Goal: Information Seeking & Learning: Learn about a topic

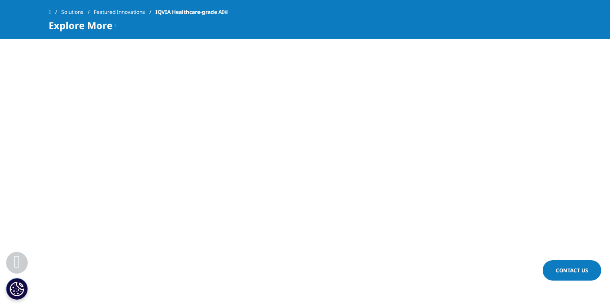
scroll to position [1494, 0]
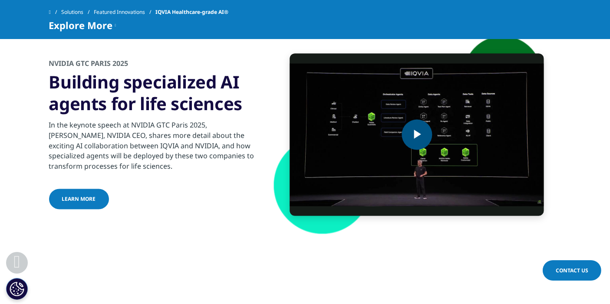
click at [417, 135] on span "Video Player" at bounding box center [417, 135] width 0 height 0
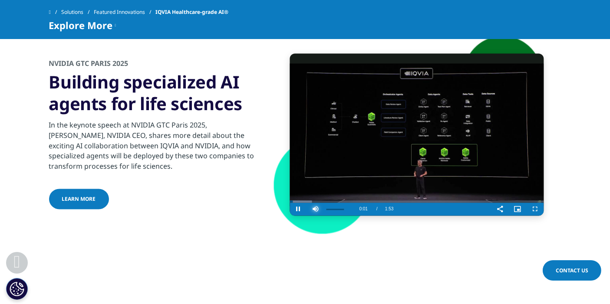
click at [318, 210] on span "Video Player" at bounding box center [315, 210] width 17 height 0
click at [313, 210] on span "Video Player" at bounding box center [315, 210] width 17 height 0
drag, startPoint x: 330, startPoint y: 211, endPoint x: 338, endPoint y: 210, distance: 8.3
click at [338, 210] on div "68%" at bounding box center [335, 209] width 22 height 13
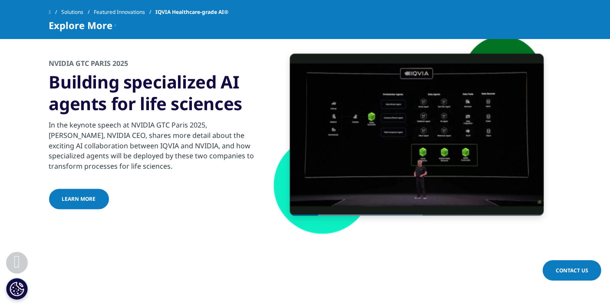
click at [141, 157] on div "In the keynote speech at NVIDIA GTC Paris 2025, [PERSON_NAME], NVIDIA CEO, shar…" at bounding box center [154, 143] width 210 height 57
click at [200, 159] on div "In the keynote speech at NVIDIA GTC Paris 2025, [PERSON_NAME], NVIDIA CEO, shar…" at bounding box center [154, 143] width 210 height 57
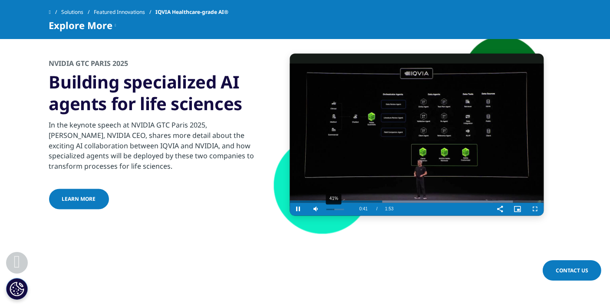
click at [333, 210] on div "41%" at bounding box center [335, 209] width 22 height 13
drag, startPoint x: 532, startPoint y: 210, endPoint x: 528, endPoint y: 265, distance: 55.7
click at [532, 210] on span "Video Player" at bounding box center [534, 210] width 17 height 0
click at [302, 210] on span "Video Player" at bounding box center [298, 210] width 17 height 0
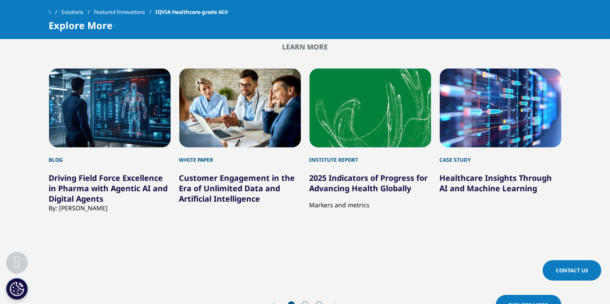
scroll to position [3954, 0]
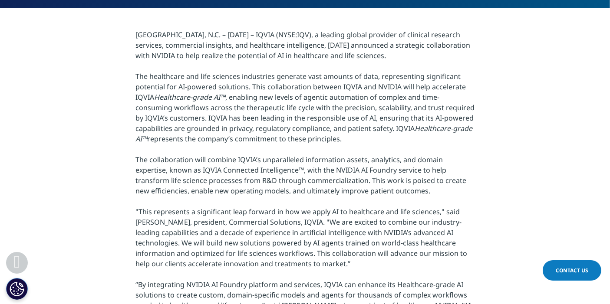
scroll to position [241, 0]
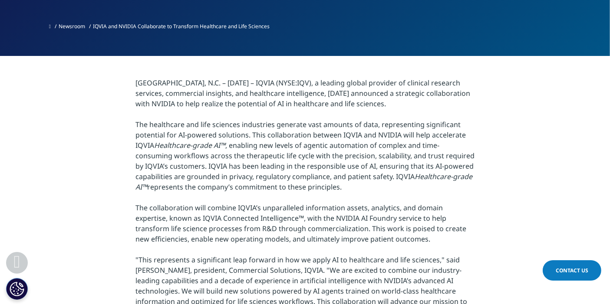
drag, startPoint x: 469, startPoint y: 107, endPoint x: 356, endPoint y: 96, distance: 112.9
click at [356, 96] on p "[GEOGRAPHIC_DATA], N.C. – [DATE] – IQVIA (NYSE:IQV), a leading global provider …" at bounding box center [304, 231] width 339 height 307
click at [416, 107] on p "[GEOGRAPHIC_DATA], N.C. – [DATE] – IQVIA (NYSE:IQV), a leading global provider …" at bounding box center [304, 231] width 339 height 307
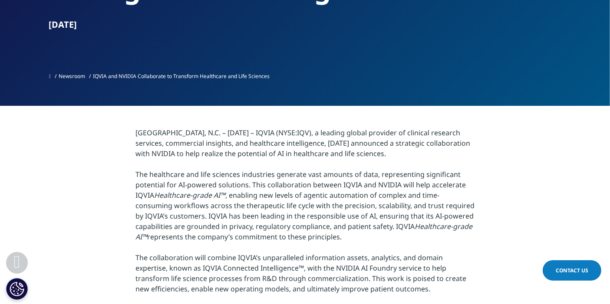
scroll to position [42, 0]
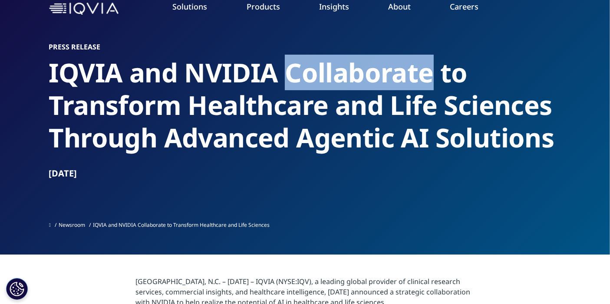
drag, startPoint x: 289, startPoint y: 64, endPoint x: 419, endPoint y: 73, distance: 130.9
click at [427, 67] on h2 "IQVIA and NVIDIA Collaborate to Transform Healthcare and Life Sciences Through …" at bounding box center [305, 105] width 512 height 98
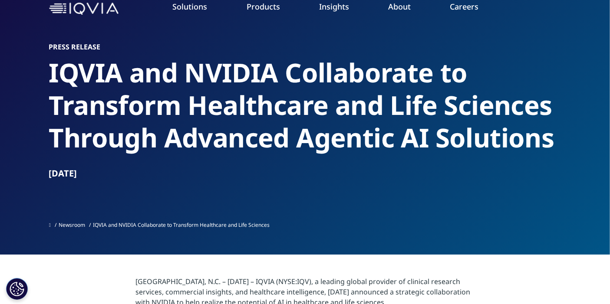
click at [348, 99] on h2 "IQVIA and NVIDIA Collaborate to Transform Healthcare and Life Sciences Through …" at bounding box center [305, 105] width 512 height 98
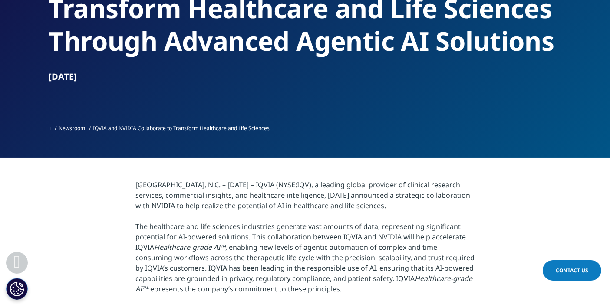
scroll to position [187, 0]
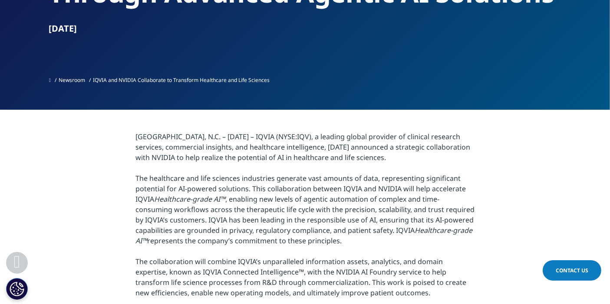
drag, startPoint x: 208, startPoint y: 224, endPoint x: 341, endPoint y: 239, distance: 133.2
click at [341, 239] on p "[GEOGRAPHIC_DATA], N.C. – [DATE] – IQVIA (NYSE:IQV), a leading global provider …" at bounding box center [304, 284] width 339 height 307
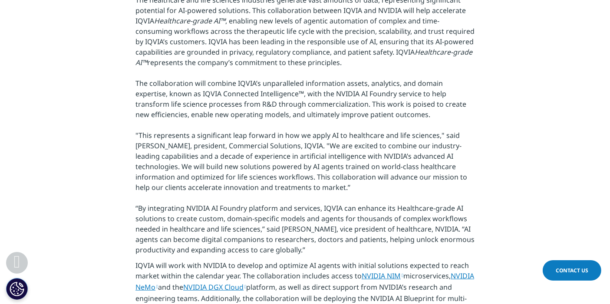
scroll to position [380, 0]
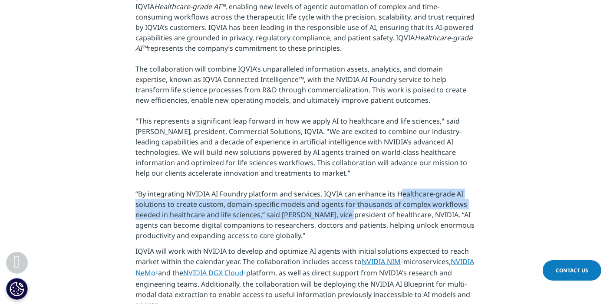
drag, startPoint x: 396, startPoint y: 191, endPoint x: 343, endPoint y: 219, distance: 60.0
click at [343, 219] on p "RESEARCH TRIANGLE PARK, N.C. – January 13, 2025 – IQVIA (NYSE:IQV), a leading g…" at bounding box center [304, 92] width 339 height 307
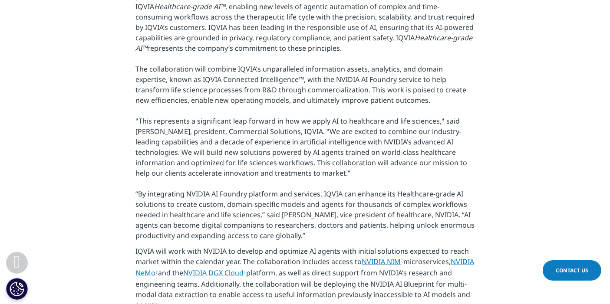
click at [389, 225] on p "RESEARCH TRIANGLE PARK, N.C. – January 13, 2025 – IQVIA (NYSE:IQV), a leading g…" at bounding box center [304, 92] width 339 height 307
drag, startPoint x: 434, startPoint y: 233, endPoint x: 283, endPoint y: 213, distance: 152.8
click at [284, 213] on p "RESEARCH TRIANGLE PARK, N.C. – January 13, 2025 – IQVIA (NYSE:IQV), a leading g…" at bounding box center [304, 92] width 339 height 307
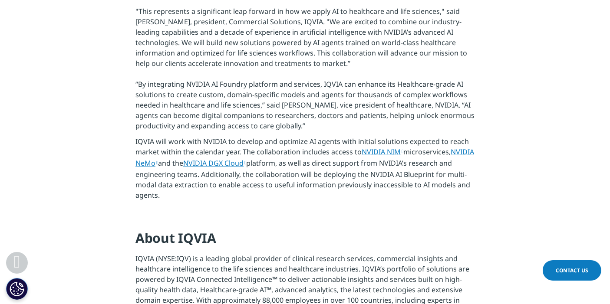
scroll to position [524, 0]
